Goal: Task Accomplishment & Management: Manage account settings

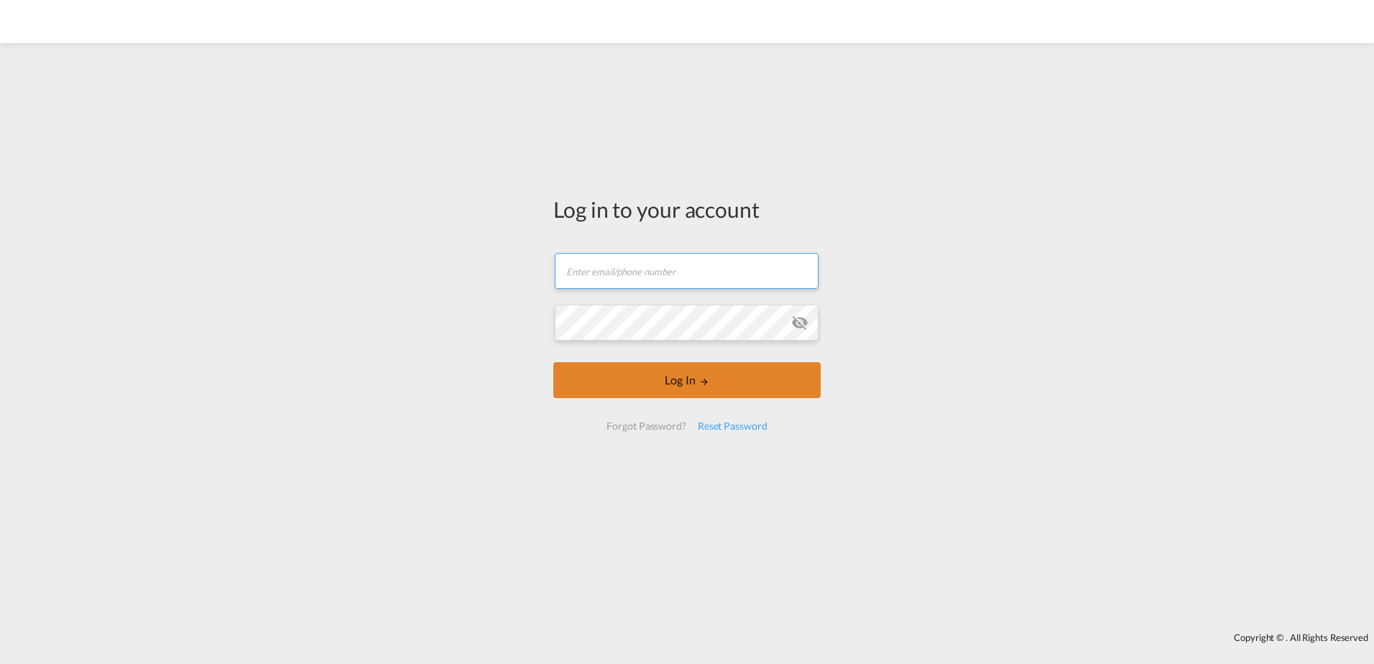
type input "[EMAIL_ADDRESS][DOMAIN_NAME]"
click at [661, 378] on button "Log In" at bounding box center [686, 380] width 267 height 36
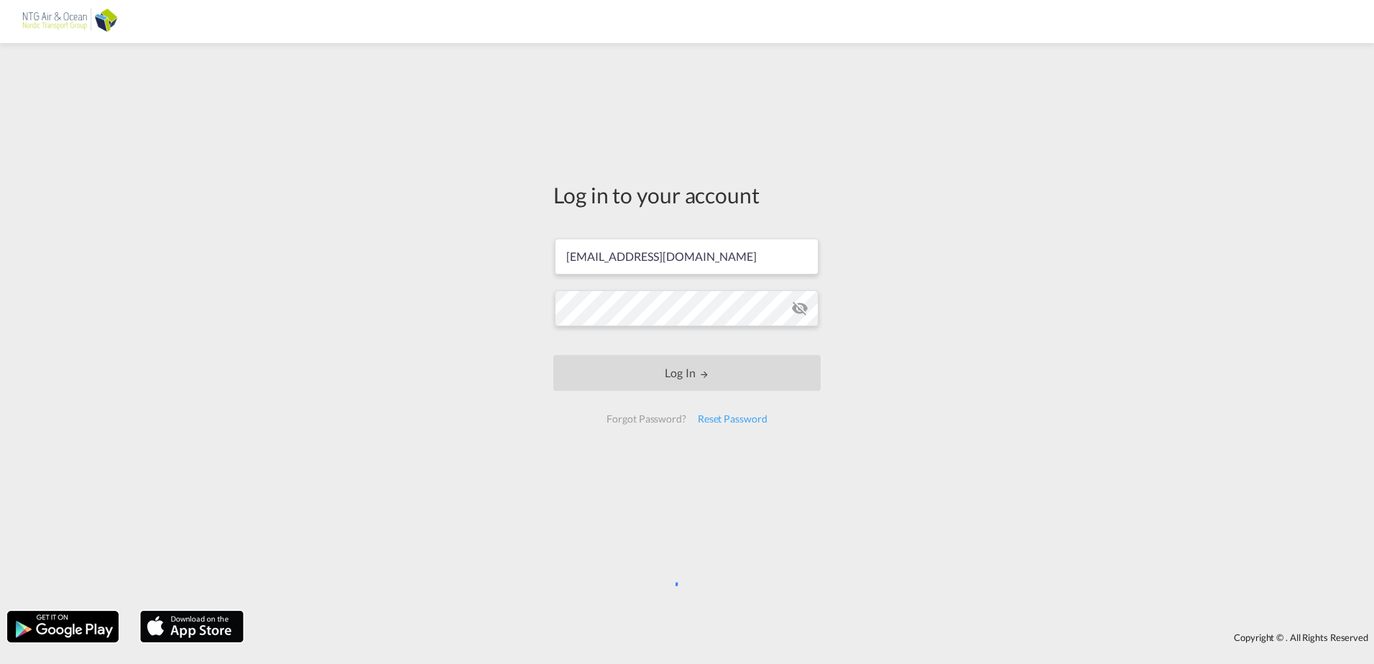
click at [1053, 207] on div "Log in to your account [EMAIL_ADDRESS][DOMAIN_NAME] Log In Forgot Password? Res…" at bounding box center [687, 326] width 1374 height 553
click at [801, 524] on div "Log in to your account [EMAIL_ADDRESS][DOMAIN_NAME] Log In Forgot Password? Res…" at bounding box center [687, 308] width 289 height 516
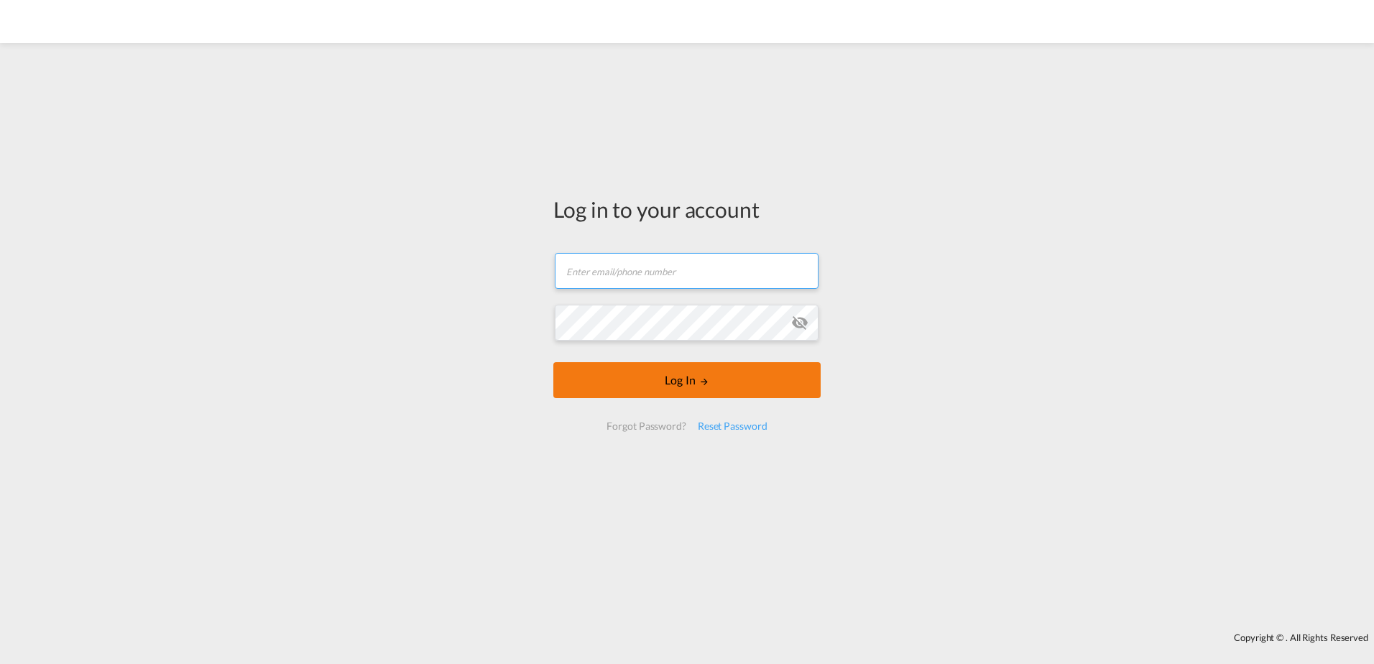
type input "[EMAIL_ADDRESS][DOMAIN_NAME]"
click at [699, 383] on md-icon "LOGIN" at bounding box center [704, 382] width 10 height 10
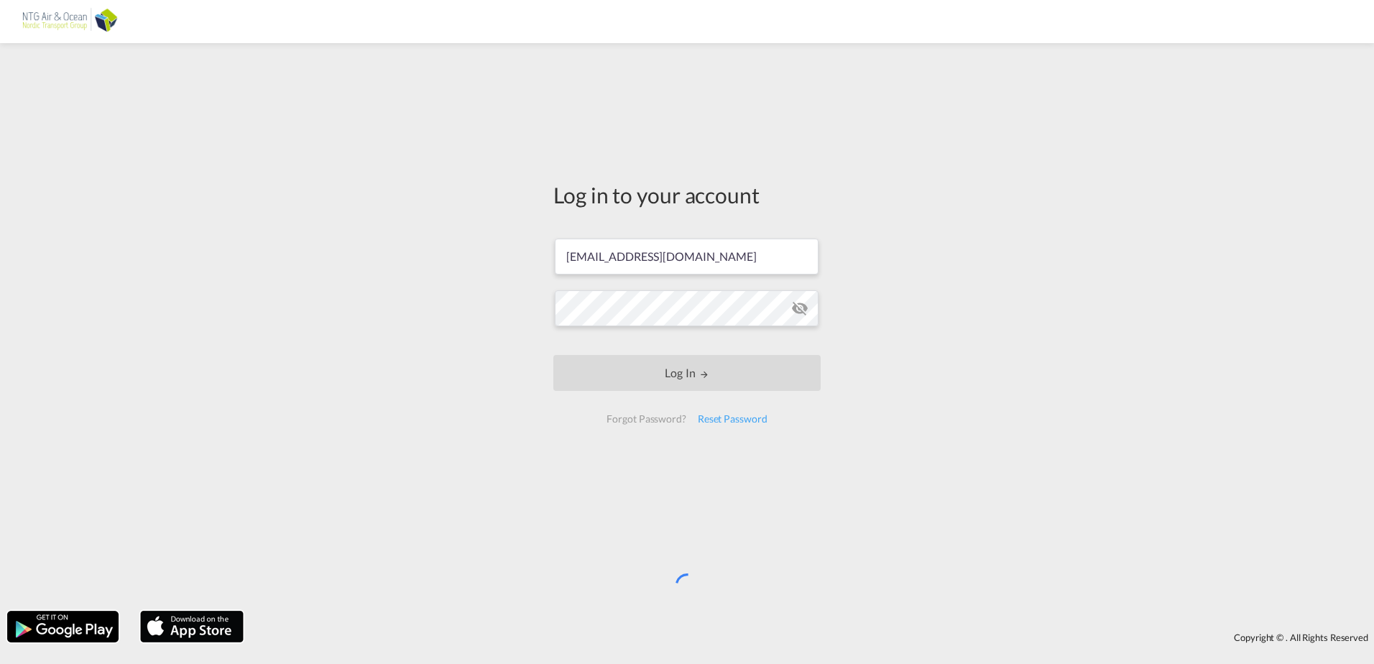
click at [1049, 275] on div "Log in to your account [EMAIL_ADDRESS][DOMAIN_NAME] Log In Forgot Password? Res…" at bounding box center [687, 326] width 1374 height 553
click at [1036, 274] on div "Log in to your account [EMAIL_ADDRESS][DOMAIN_NAME] Log In Forgot Password? Res…" at bounding box center [687, 326] width 1374 height 553
